Goal: Transaction & Acquisition: Subscribe to service/newsletter

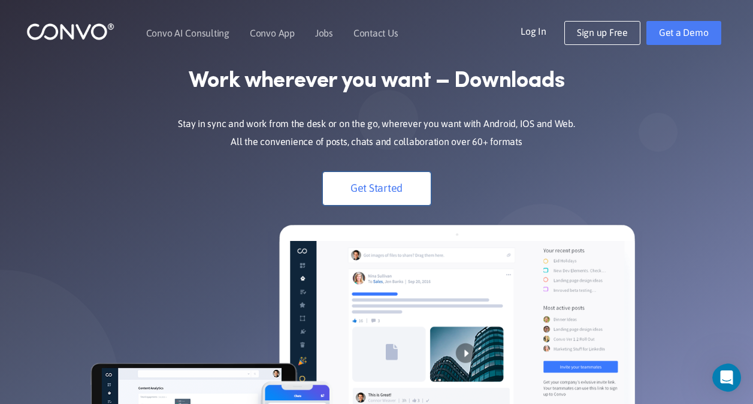
click at [421, 174] on link "Get Started" at bounding box center [377, 188] width 108 height 33
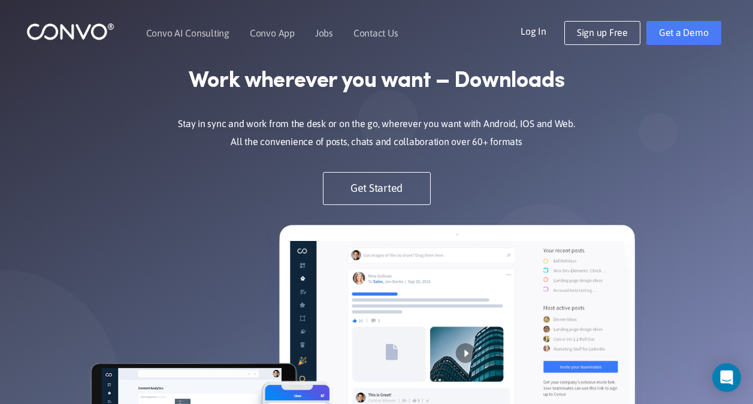
click at [535, 33] on link "Log In" at bounding box center [542, 30] width 44 height 19
